Goal: Transaction & Acquisition: Purchase product/service

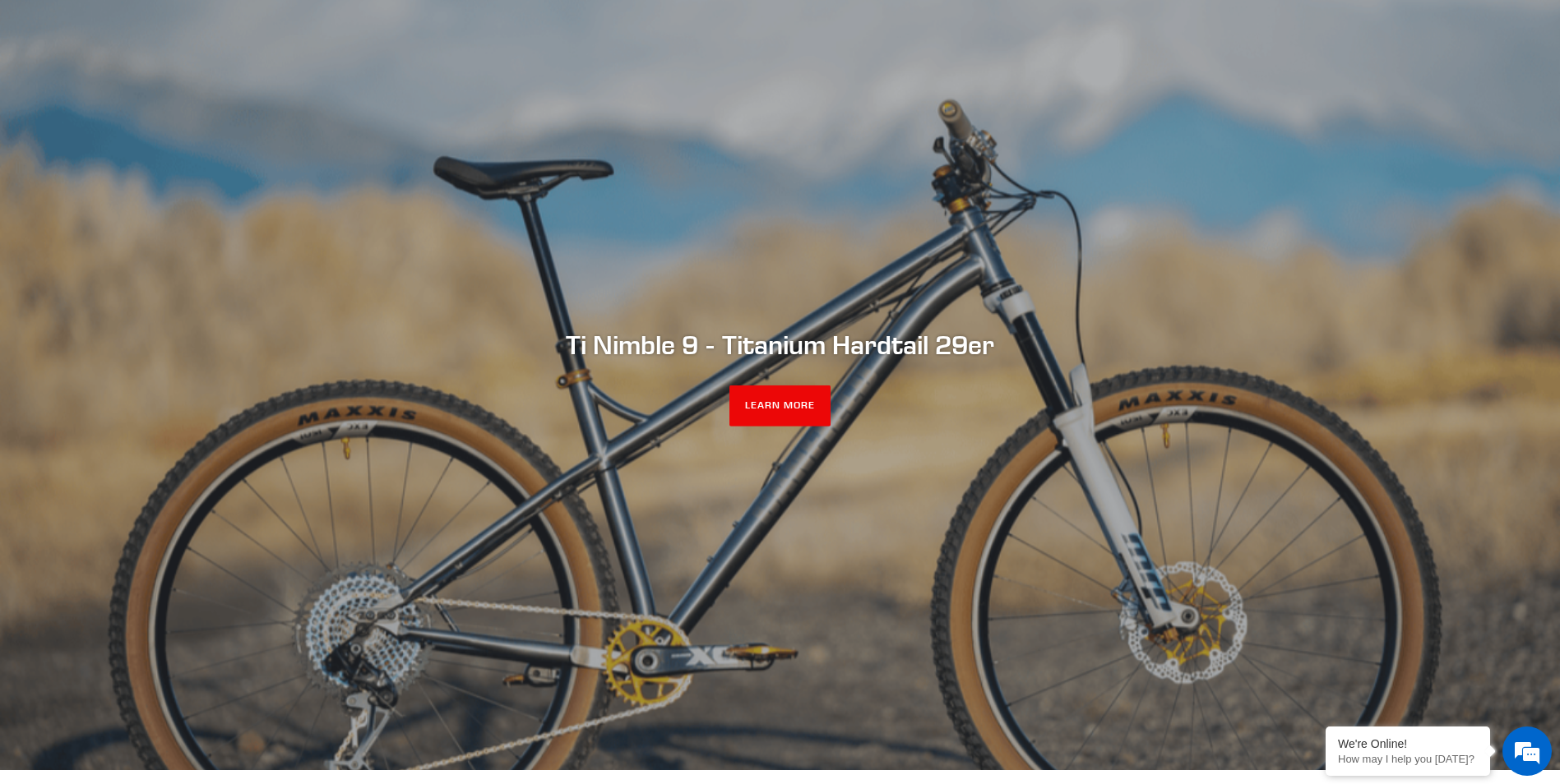
scroll to position [165, 0]
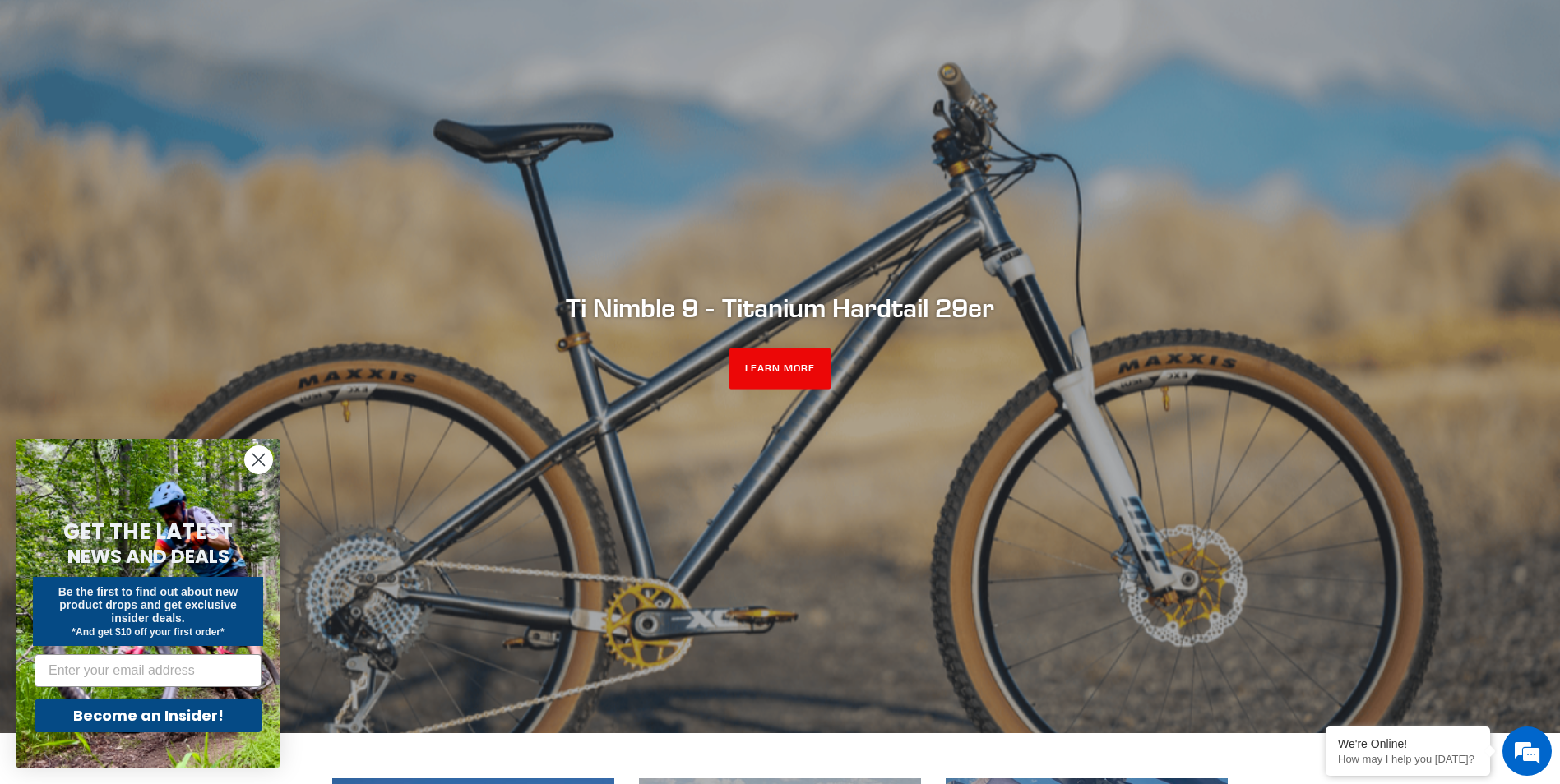
click at [259, 454] on circle "Close dialog" at bounding box center [259, 460] width 27 height 27
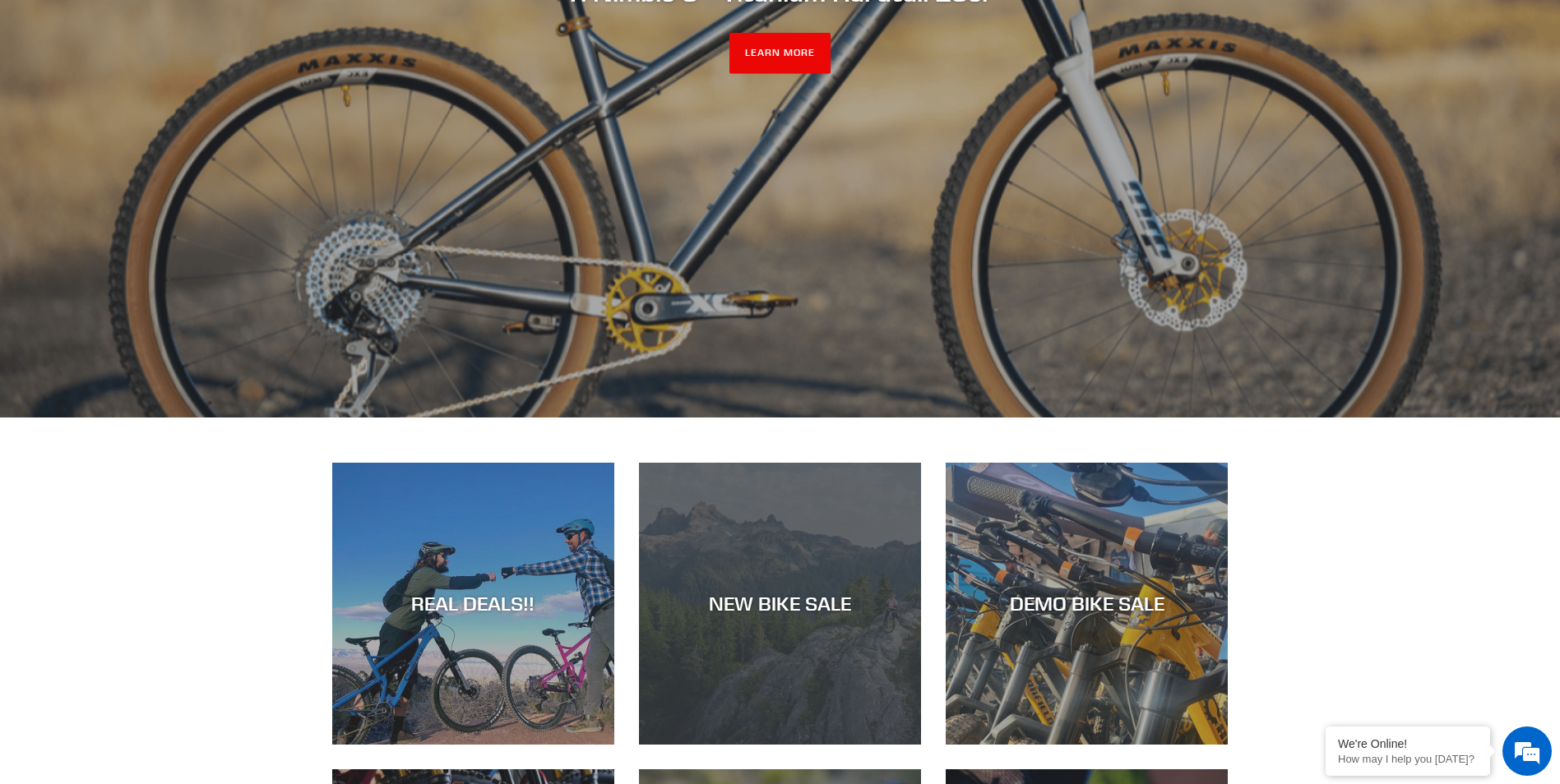
scroll to position [576, 0]
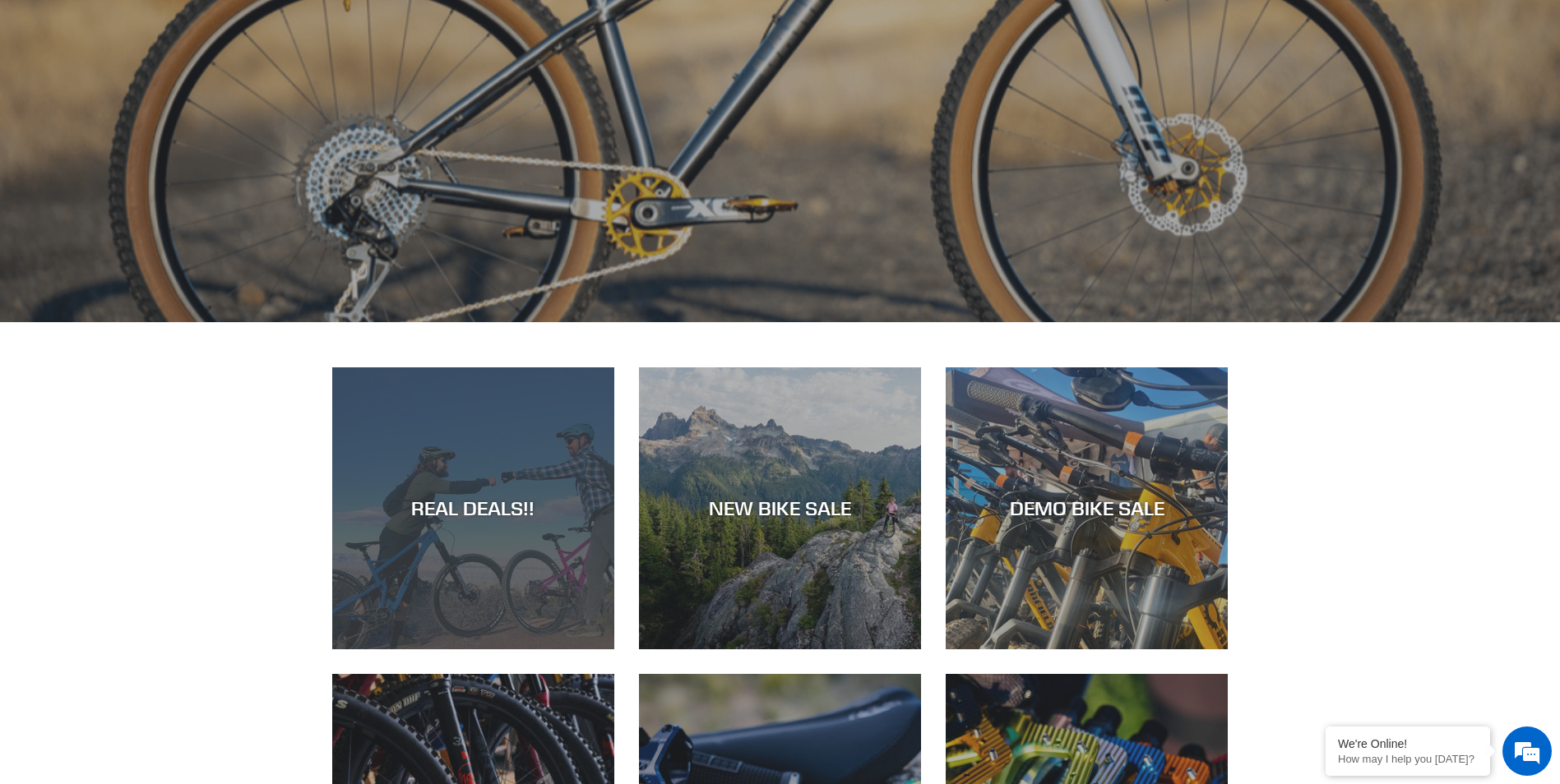
click at [459, 515] on div "REAL DEALS!!" at bounding box center [473, 508] width 282 height 24
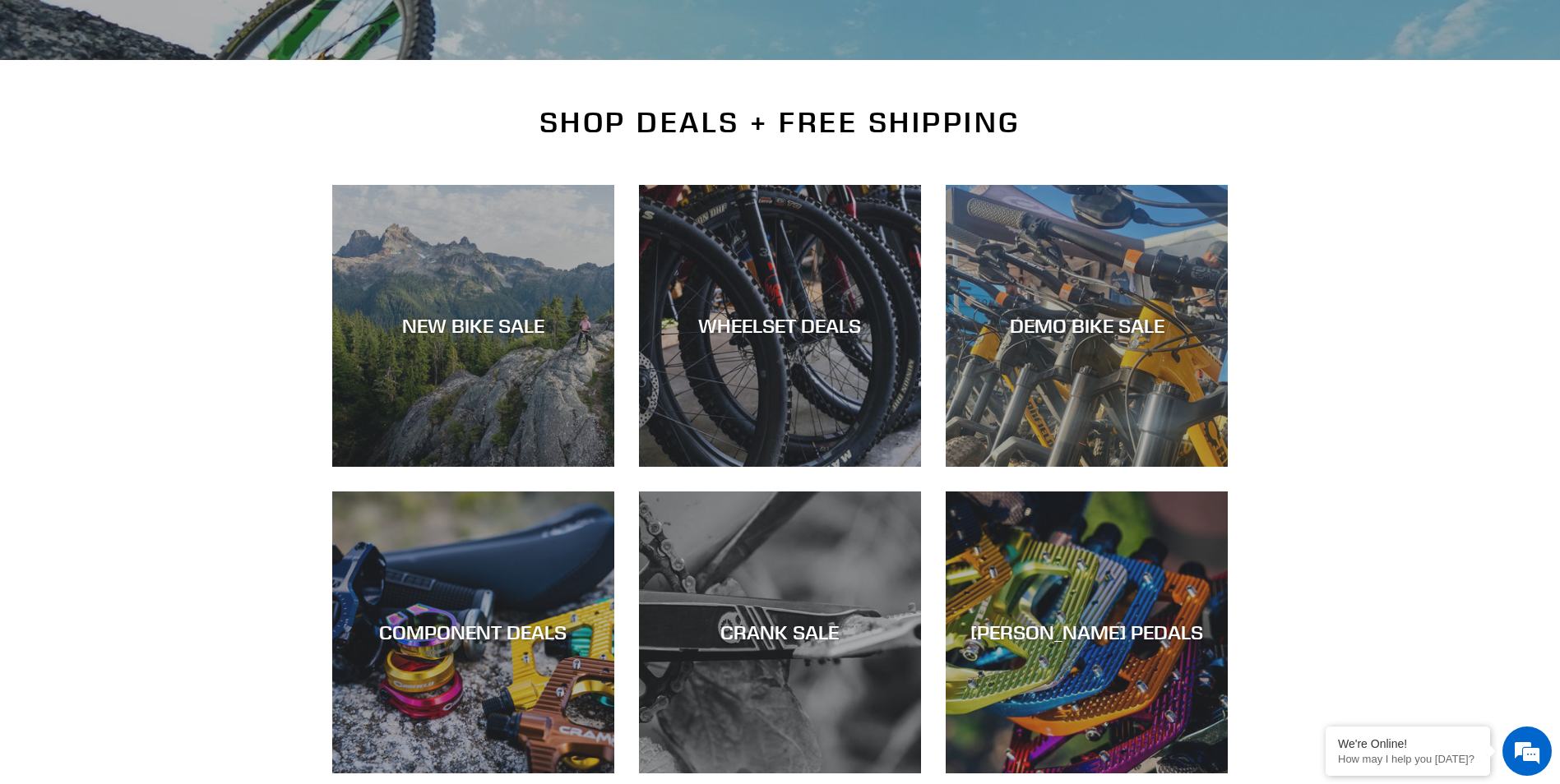
scroll to position [329, 0]
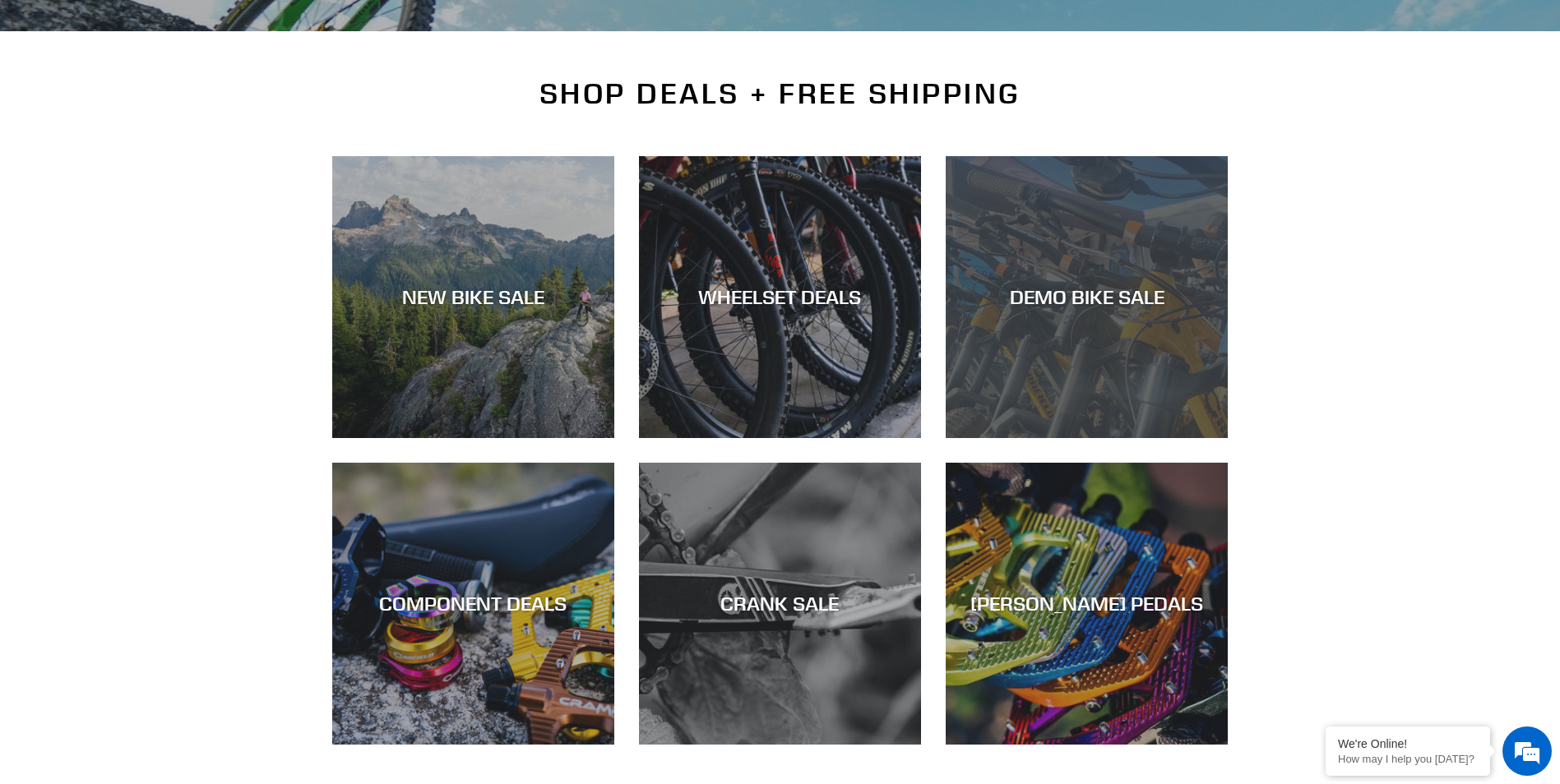
click at [1094, 297] on div "DEMO BIKE SALE" at bounding box center [1087, 297] width 282 height 24
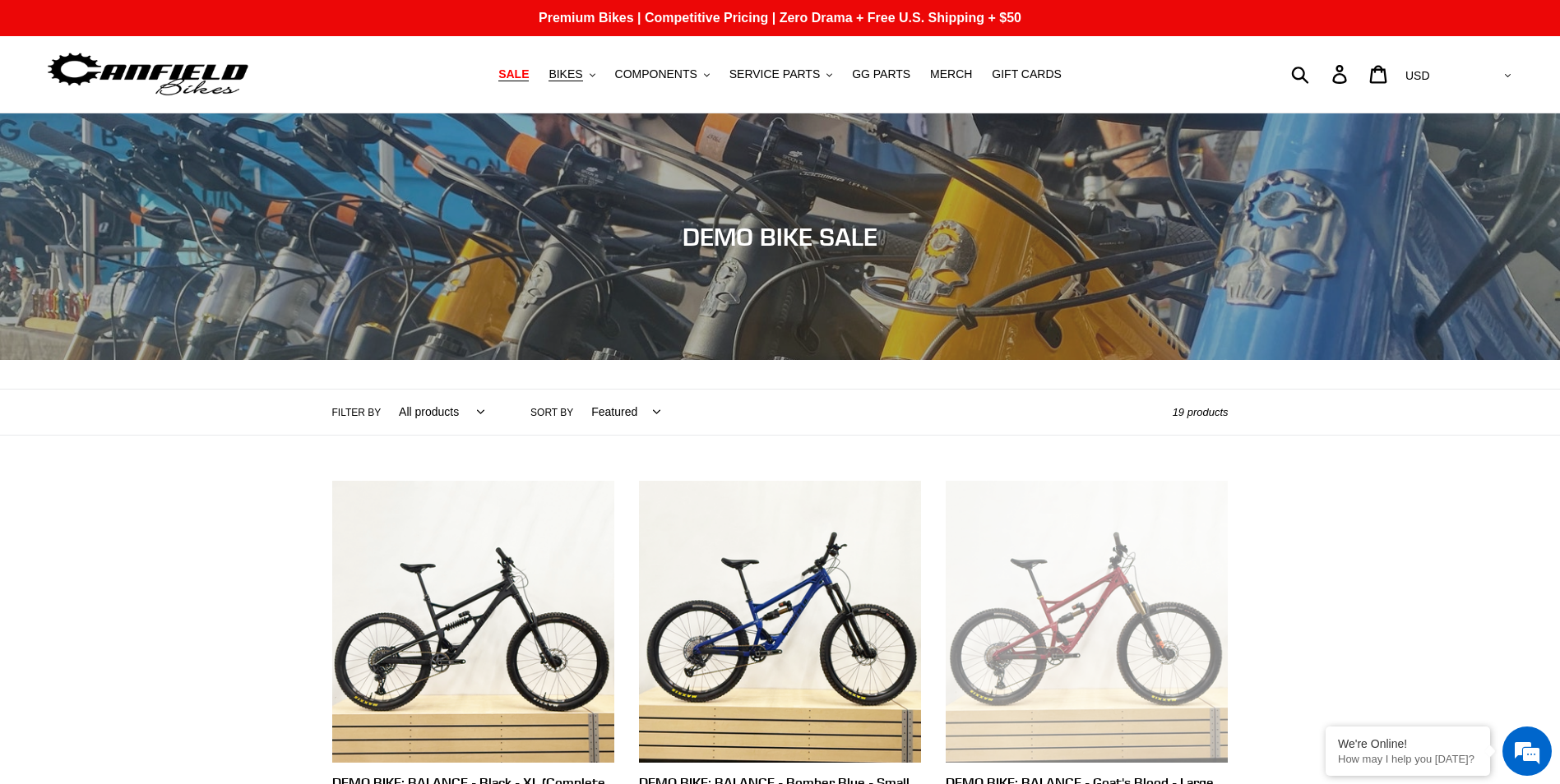
click at [529, 72] on span "SALE" at bounding box center [514, 74] width 30 height 14
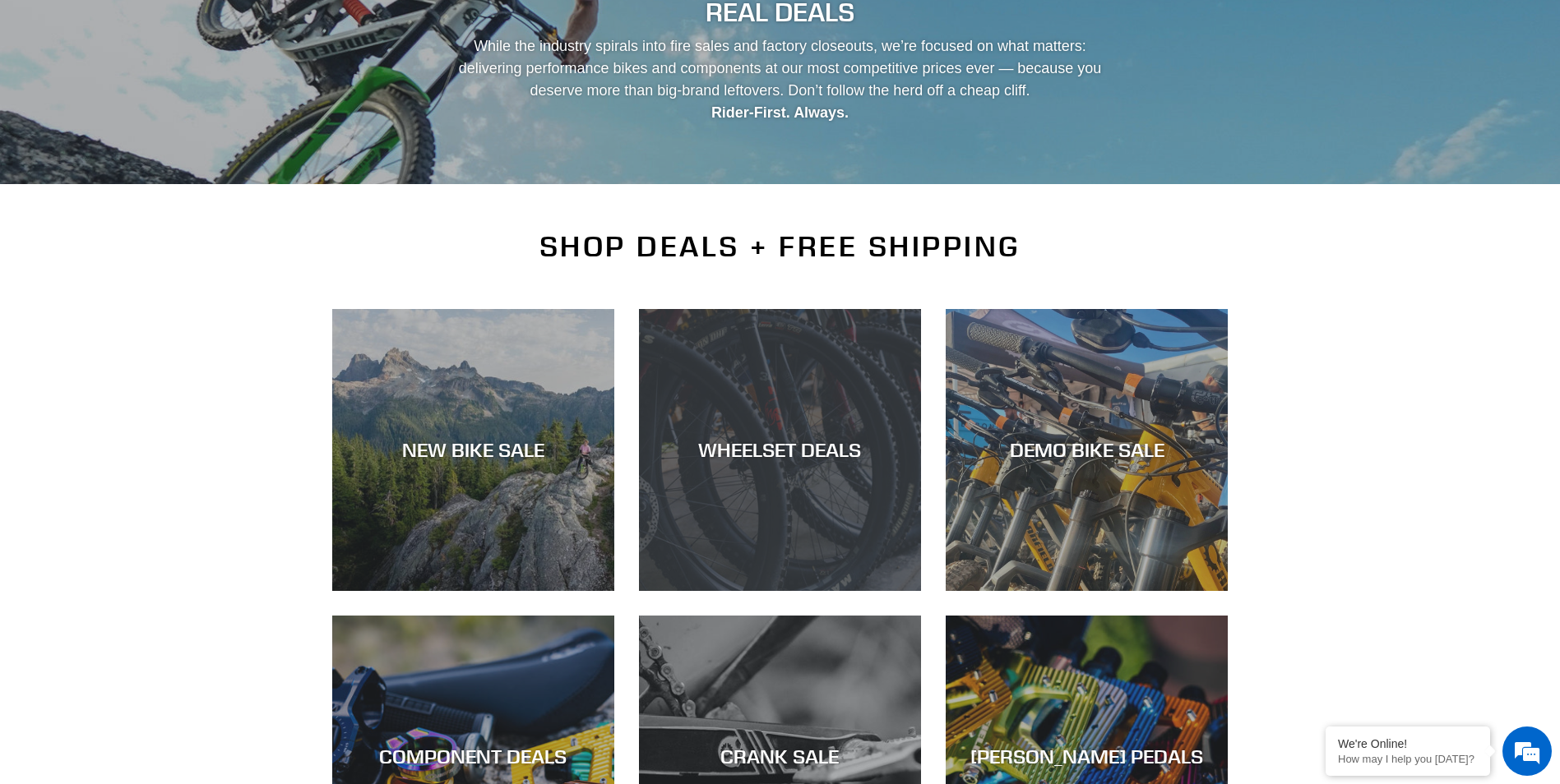
scroll to position [411, 0]
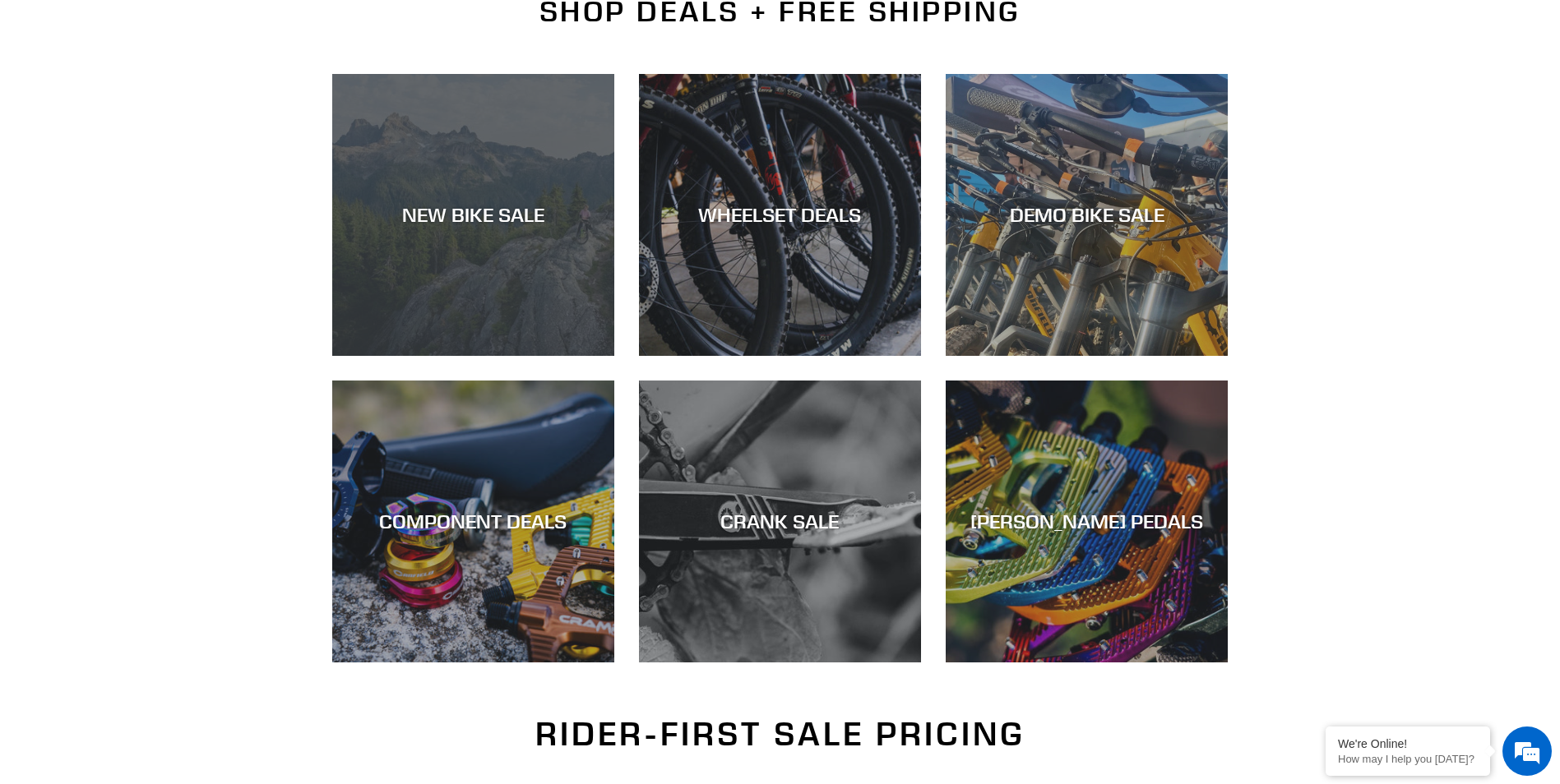
click at [478, 356] on div "NEW BIKE SALE" at bounding box center [473, 356] width 282 height 0
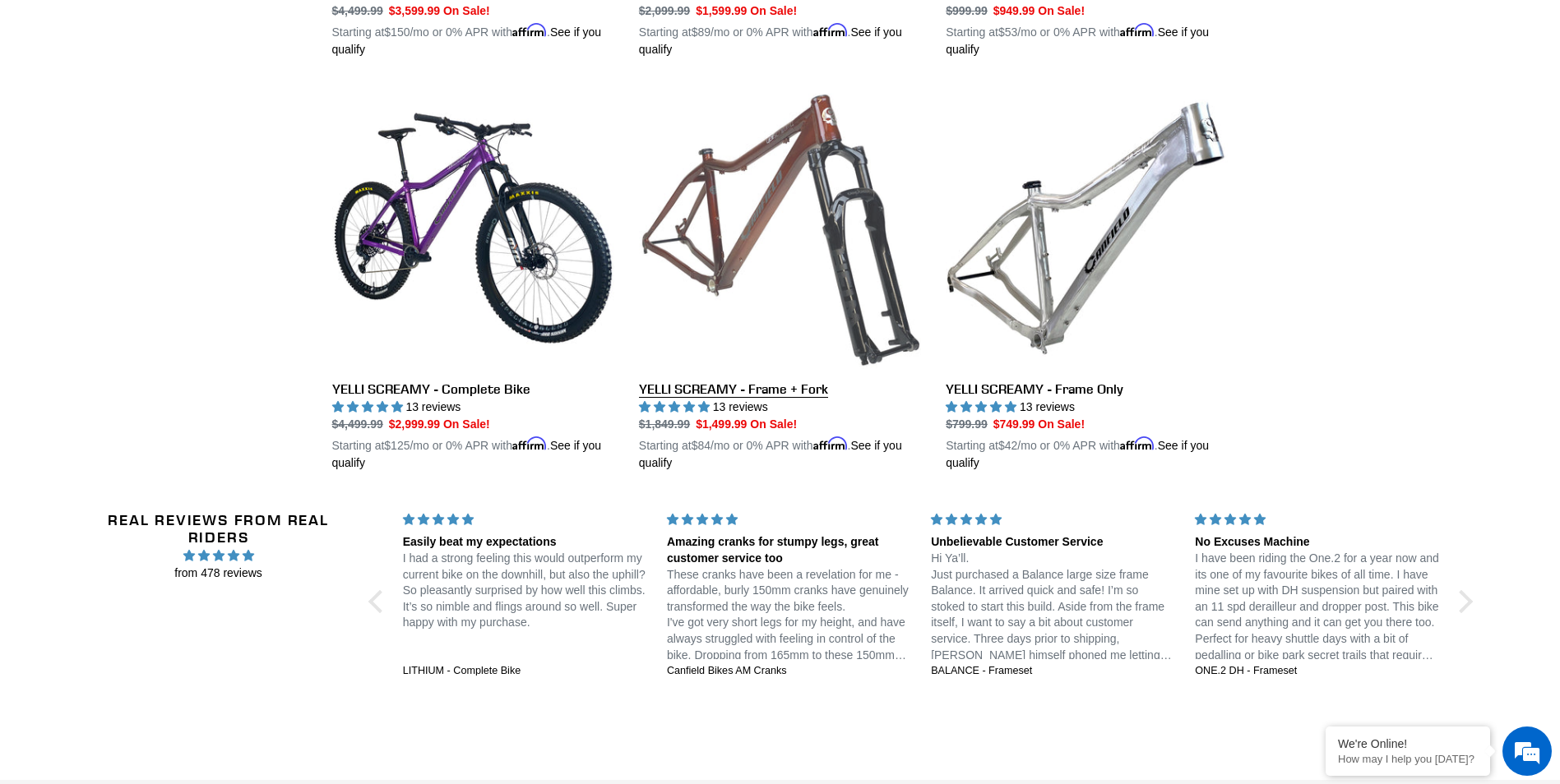
scroll to position [3289, 0]
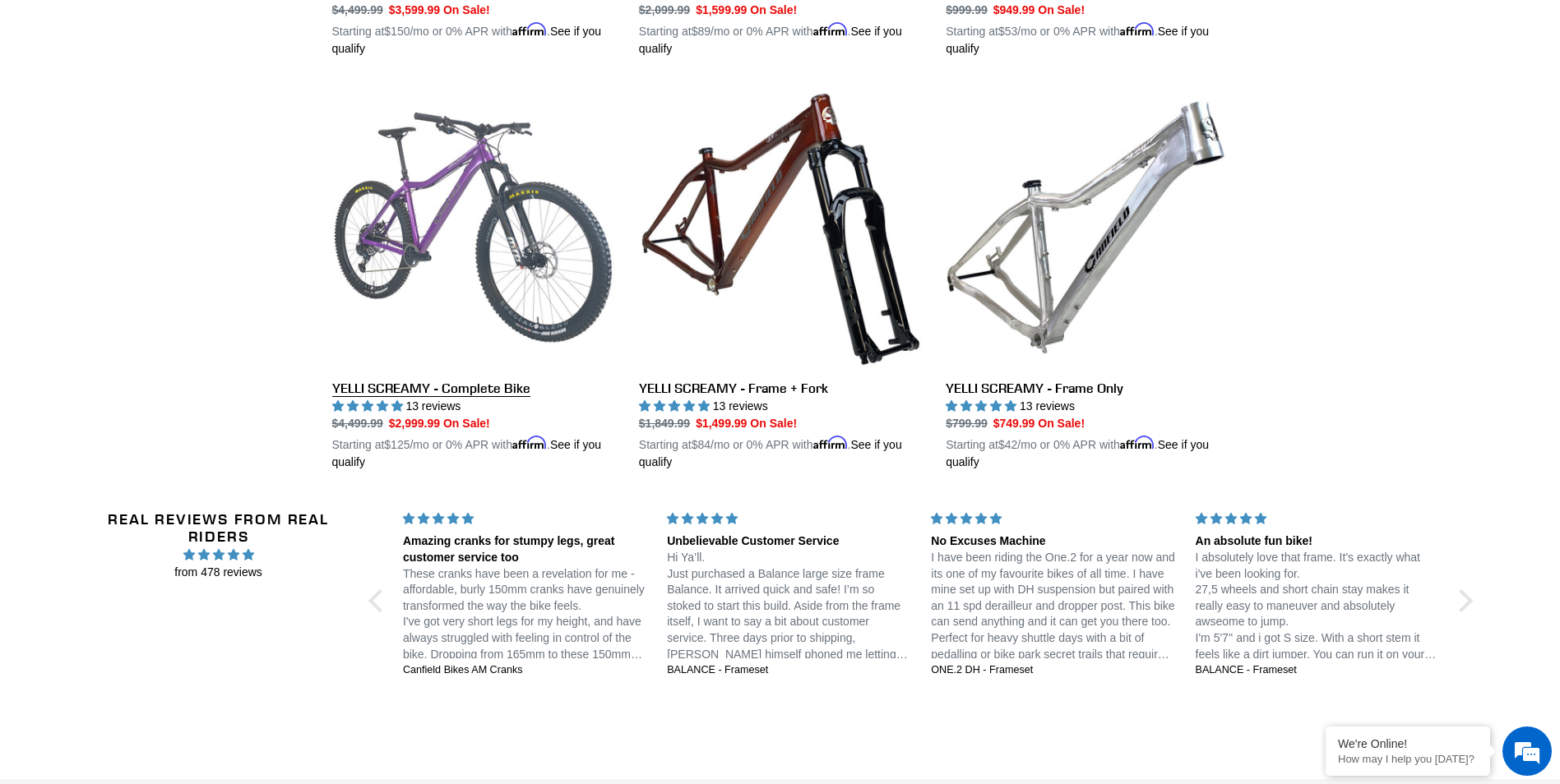
click at [471, 380] on link "YELLI SCREAMY - Complete Bike" at bounding box center [473, 279] width 282 height 385
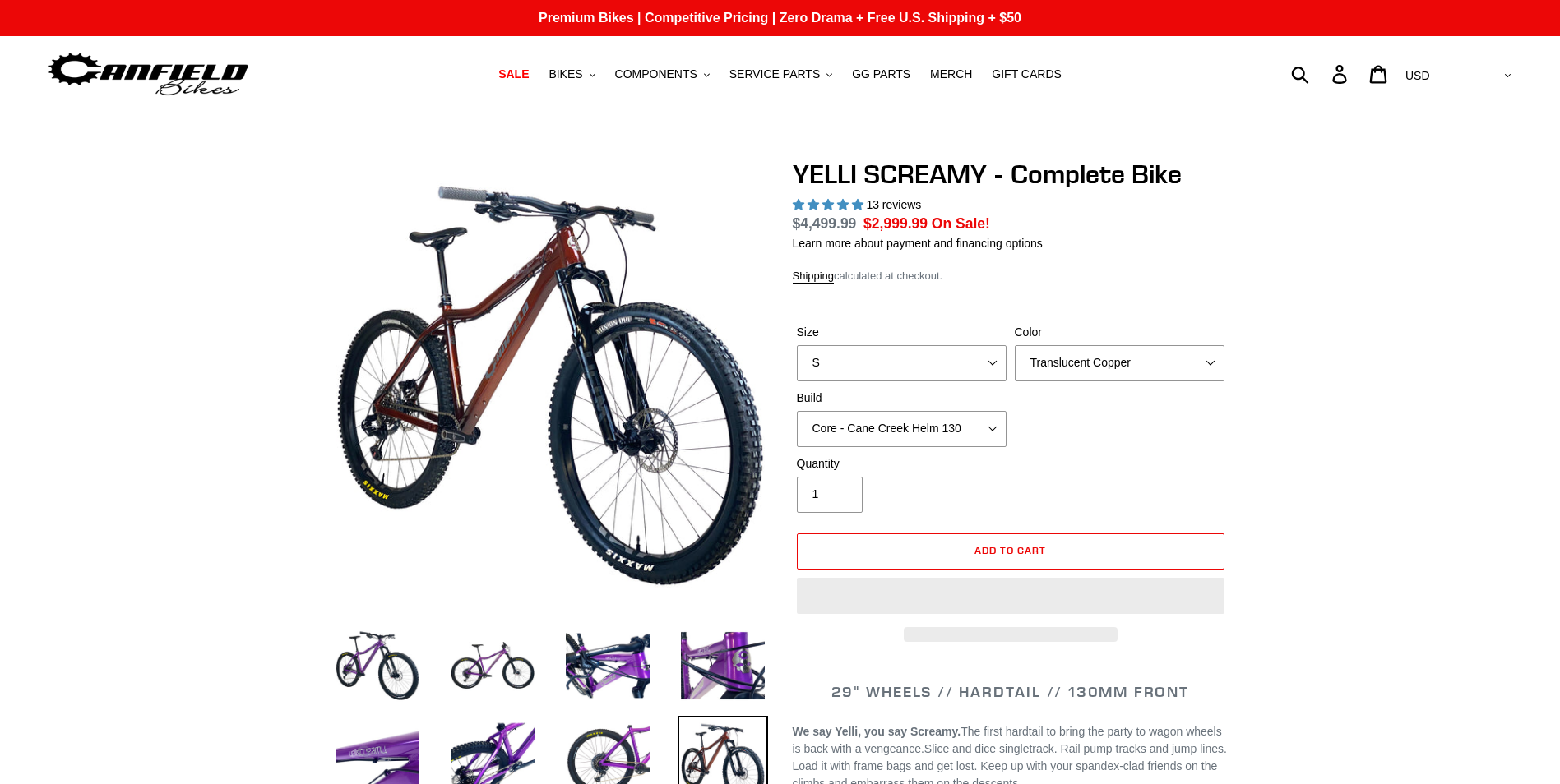
select select "highest-rating"
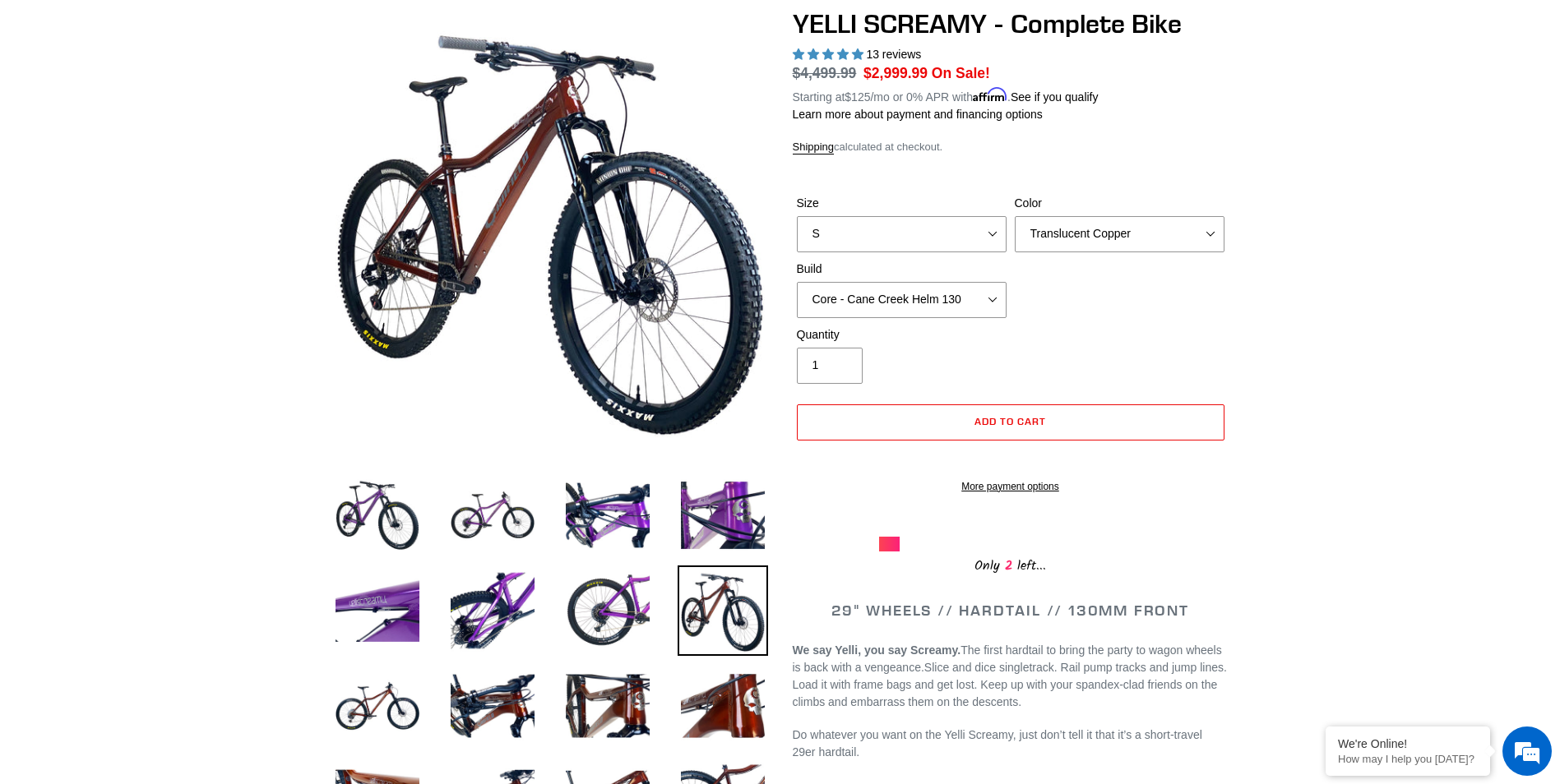
scroll to position [82, 0]
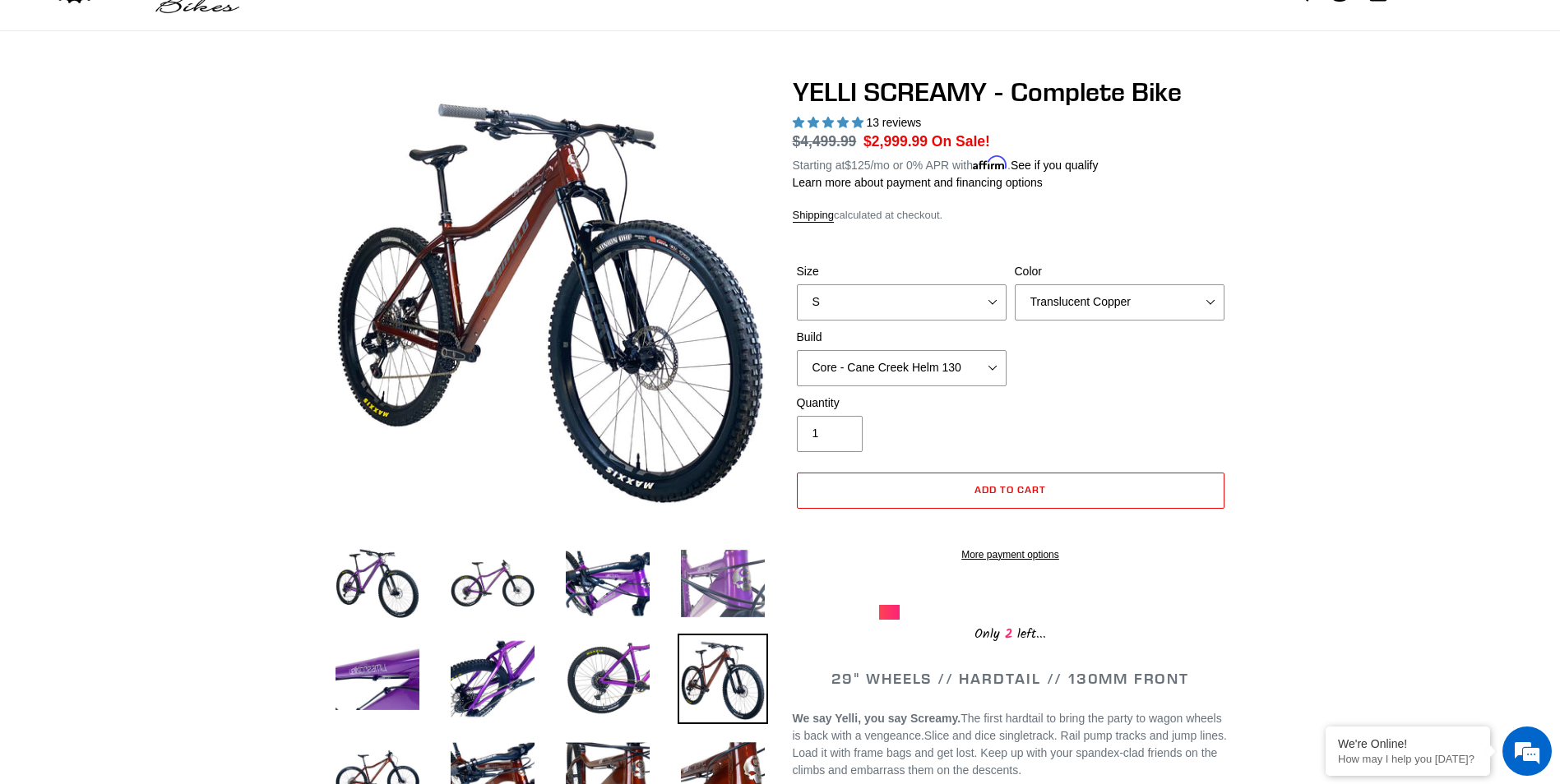
click at [709, 587] on img at bounding box center [723, 584] width 91 height 91
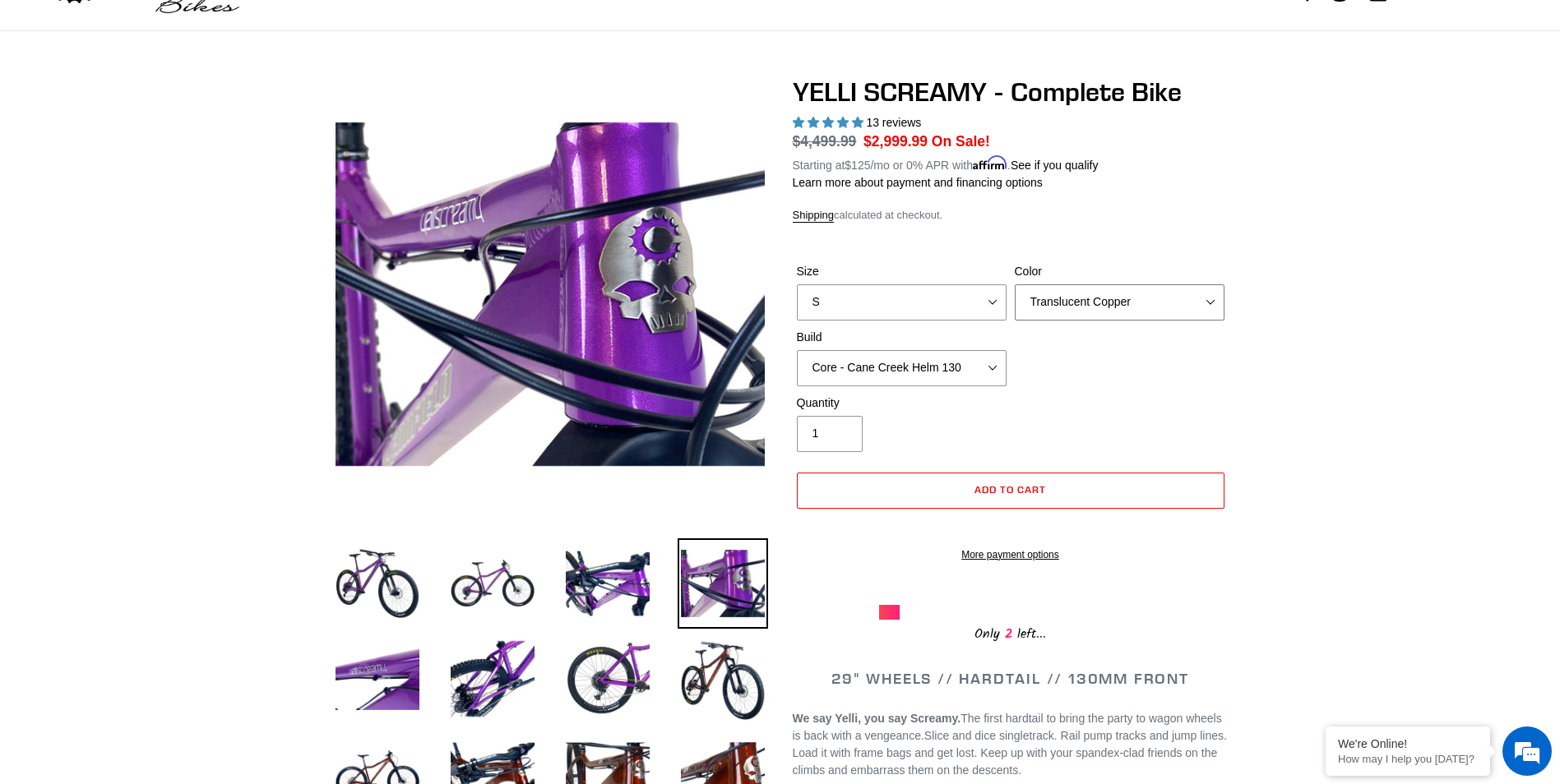
click at [1208, 298] on select "Translucent Copper Purple Haze Raw" at bounding box center [1120, 303] width 210 height 36
select select "Purple Haze"
click at [1015, 285] on select "Translucent Copper Purple Haze Raw" at bounding box center [1120, 303] width 210 height 36
